Goal: Task Accomplishment & Management: Use online tool/utility

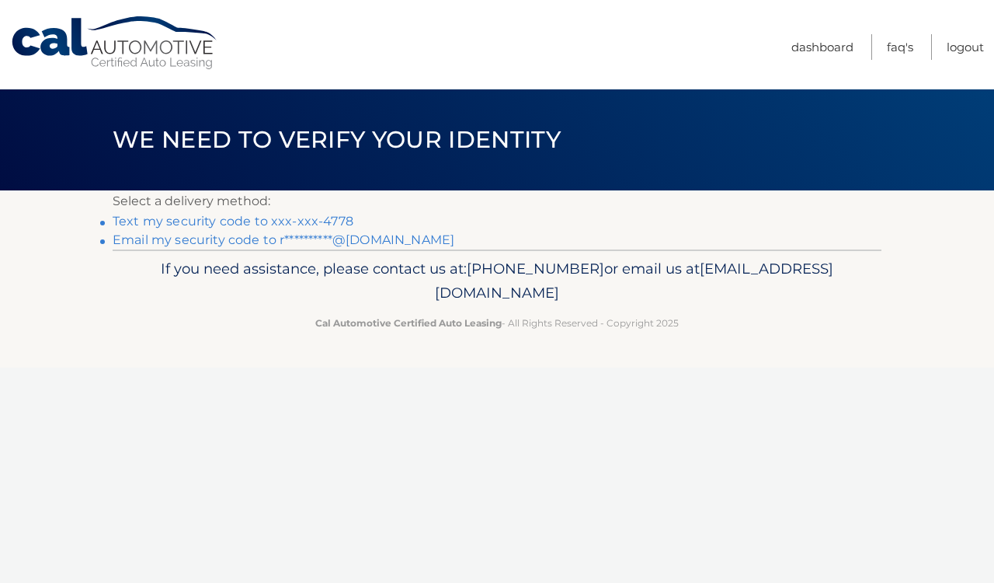
click at [228, 221] on link "Text my security code to xxx-xxx-4778" at bounding box center [233, 221] width 241 height 15
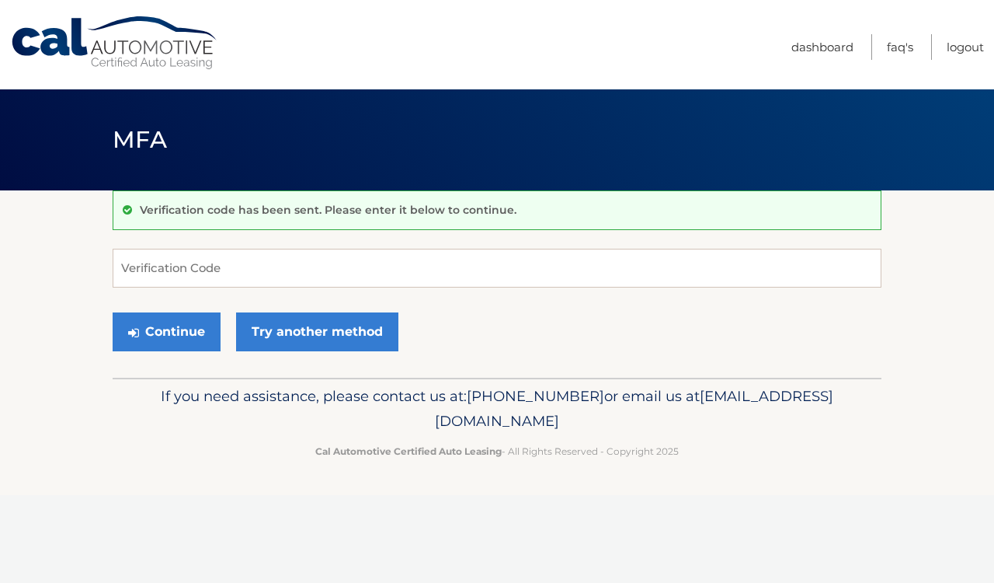
click at [228, 221] on div "Verification code has been sent. Please enter it below to continue." at bounding box center [497, 210] width 769 height 40
click at [234, 278] on input "Verification Code" at bounding box center [497, 268] width 769 height 39
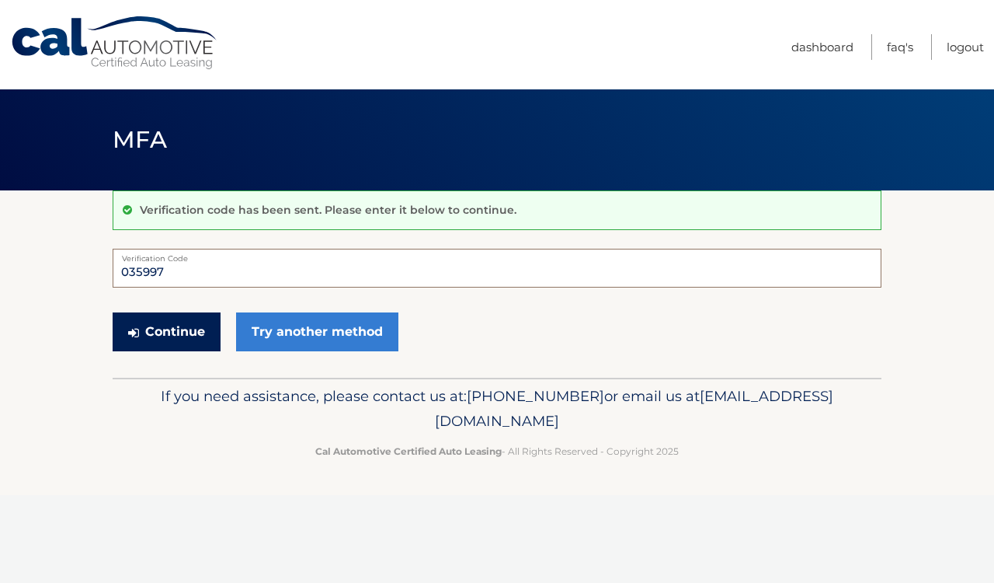
type input "035997"
click at [166, 328] on button "Continue" at bounding box center [167, 331] width 108 height 39
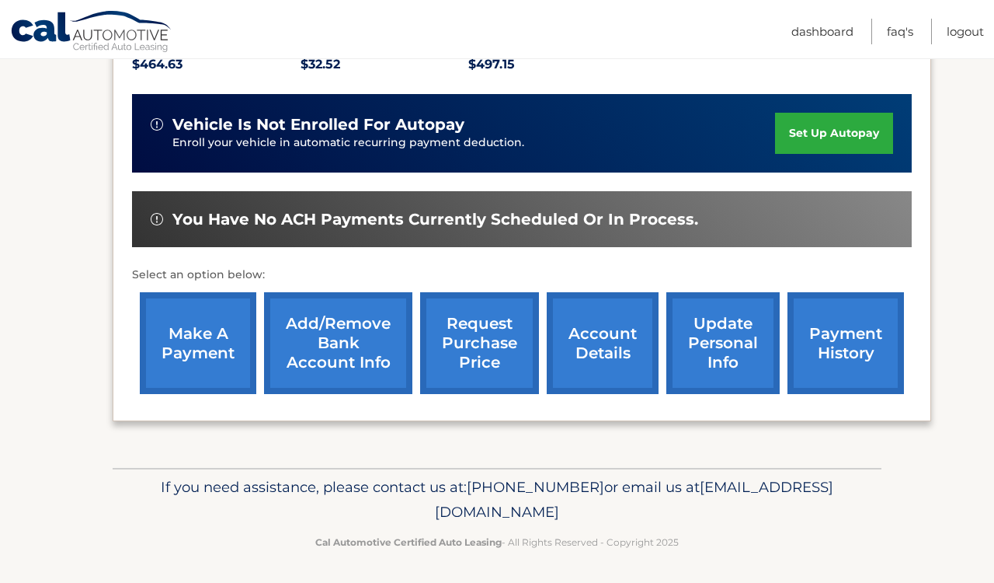
scroll to position [355, 0]
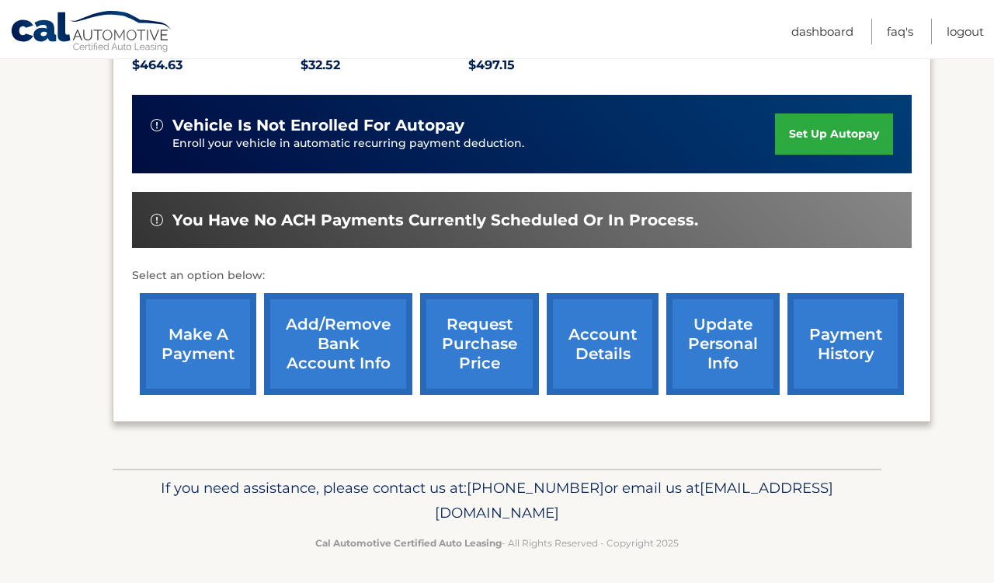
click at [206, 361] on link "make a payment" at bounding box center [198, 344] width 117 height 102
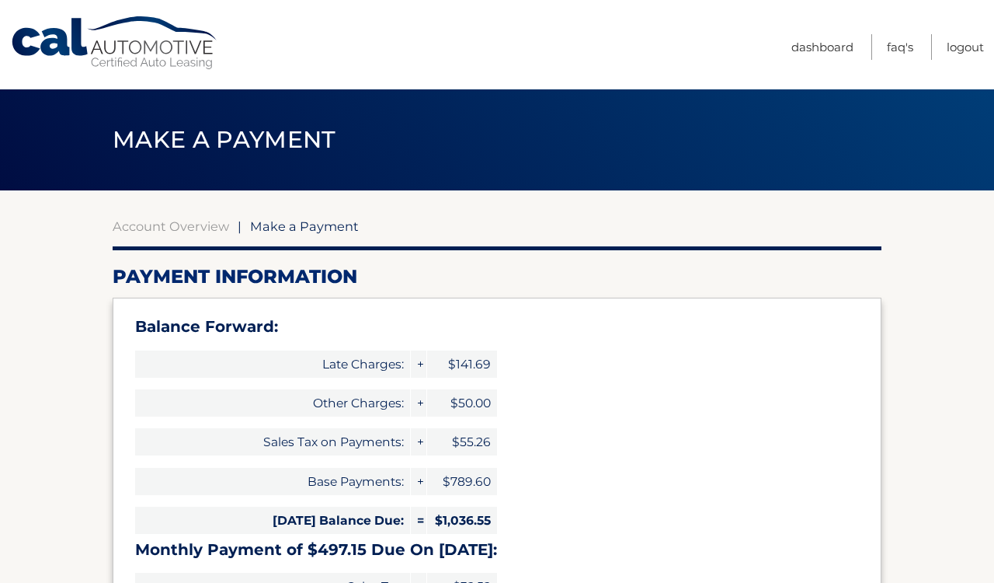
select select "OWUzMzdjODUtYjliMi00ZjNmLWJlOTgtNmQ3OTk4MTJlOWUw"
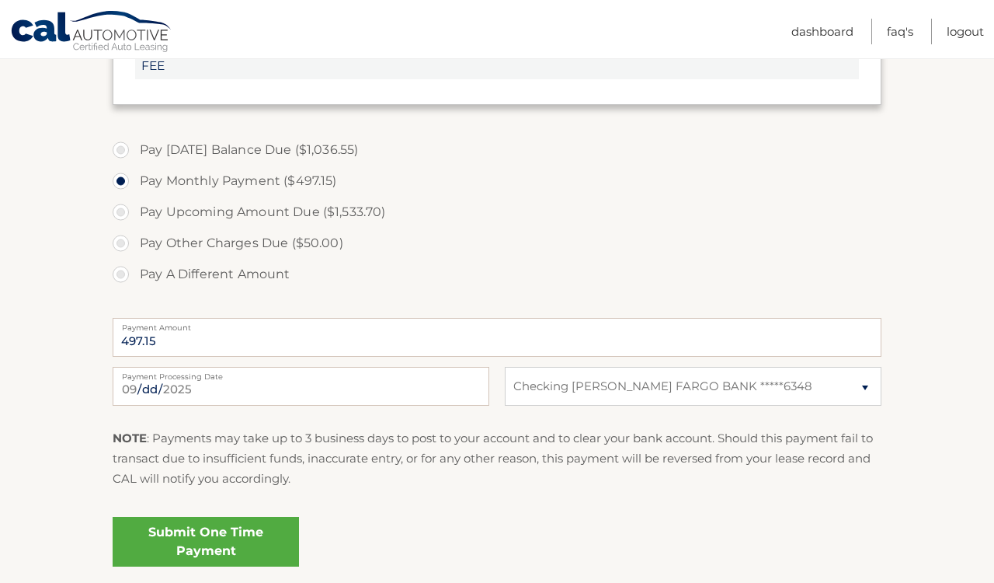
scroll to position [681, 0]
click at [251, 543] on link "Submit One Time Payment" at bounding box center [206, 540] width 186 height 50
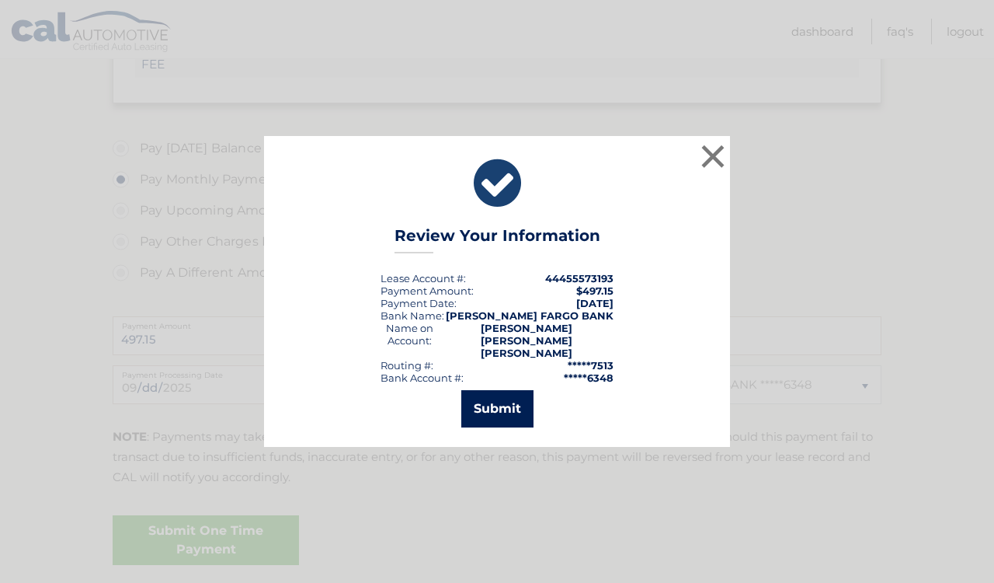
click at [496, 398] on button "Submit" at bounding box center [497, 408] width 72 height 37
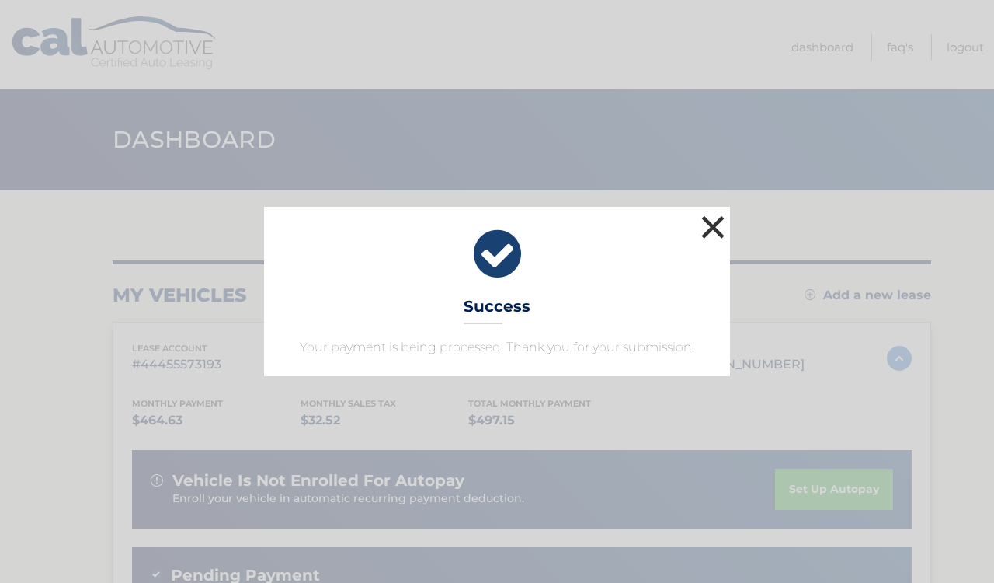
click at [709, 224] on button "×" at bounding box center [713, 226] width 31 height 31
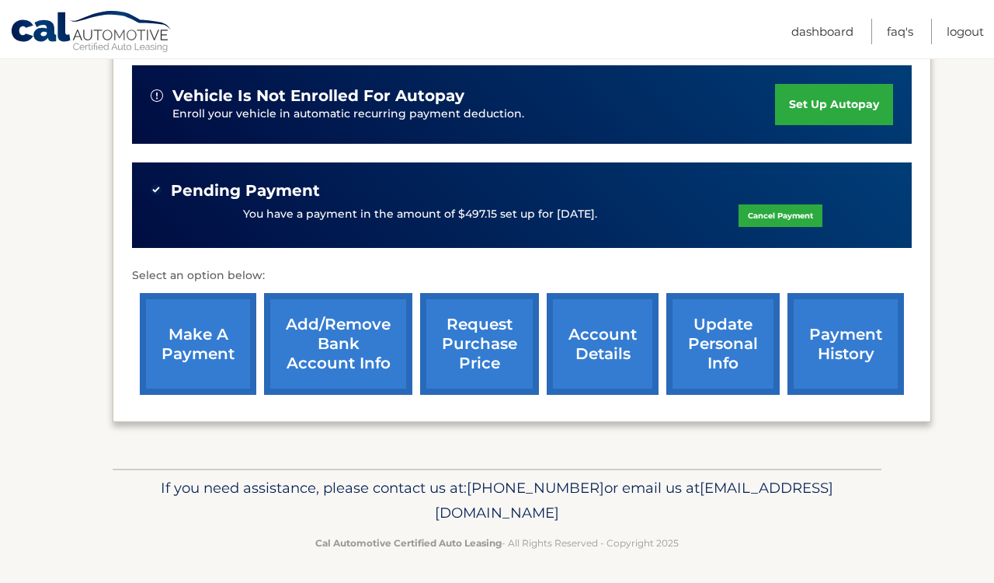
scroll to position [384, 0]
